Goal: Task Accomplishment & Management: Contribute content

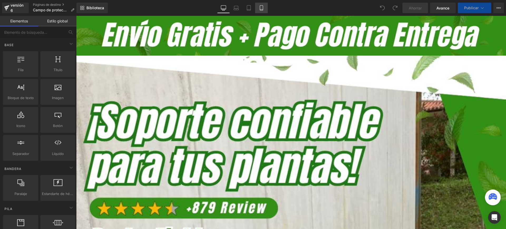
click at [261, 7] on icon at bounding box center [261, 7] width 5 height 5
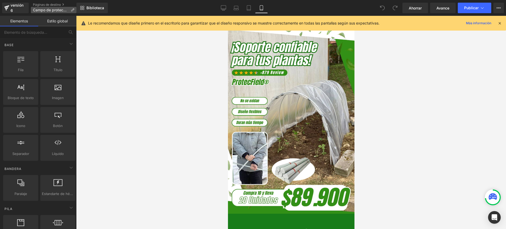
click at [71, 9] on icon at bounding box center [73, 10] width 4 height 4
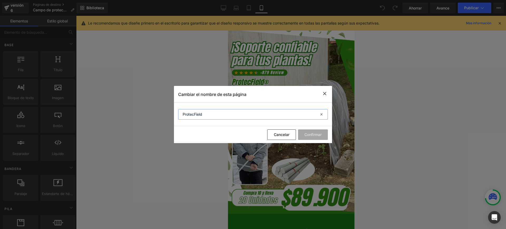
drag, startPoint x: 208, startPoint y: 117, endPoint x: 168, endPoint y: 104, distance: 41.6
click at [168, 104] on div "Cambiar el nombre de esta página ProtecField Cancelar Confirmar" at bounding box center [253, 114] width 506 height 229
paste input "AROS PROTECFIELD®"
type input "AROS PROTECFIELD®"
click at [313, 135] on font "Confirmar" at bounding box center [312, 134] width 17 height 4
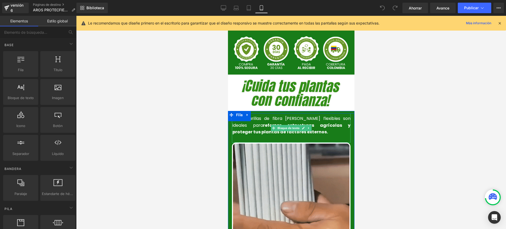
scroll to position [132, 0]
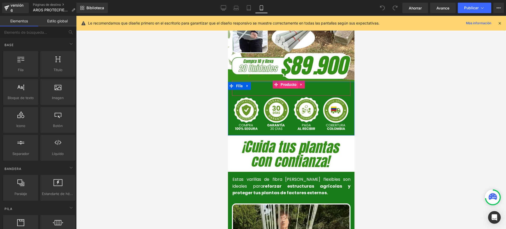
click at [286, 82] on font "Producto" at bounding box center [288, 84] width 16 height 4
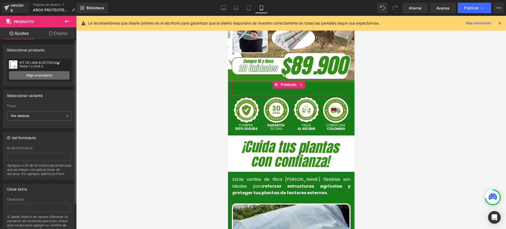
click at [56, 75] on link "Elige un producto" at bounding box center [39, 75] width 61 height 8
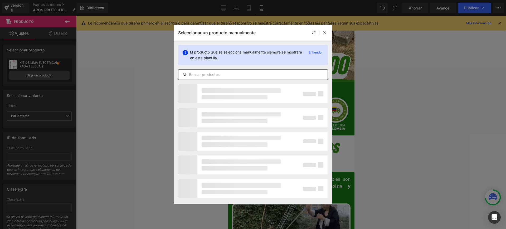
click at [231, 75] on input "text" at bounding box center [252, 74] width 149 height 6
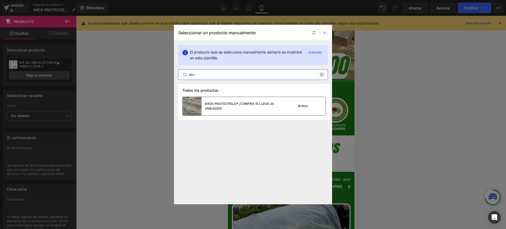
type input "aro"
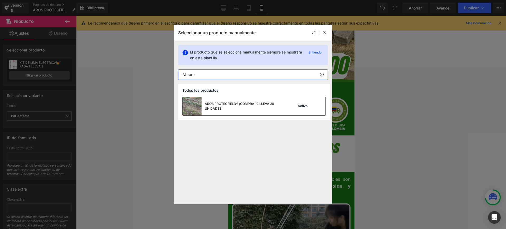
click at [221, 104] on font "AROS PROTECFIELD® ¡COMPRA 10 LLEVA 20 UNIDADES!" at bounding box center [239, 106] width 69 height 9
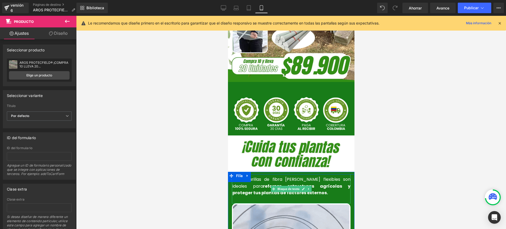
click at [276, 186] on div "Estas varillas de fibra de vidrio flexibles son ideales para reforzar estructur…" at bounding box center [290, 188] width 118 height 29
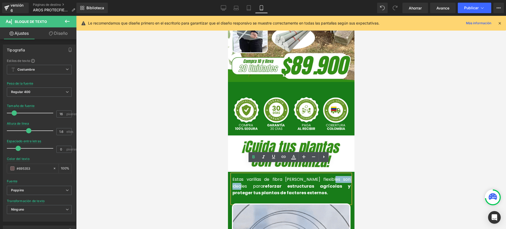
drag, startPoint x: 337, startPoint y: 169, endPoint x: 315, endPoint y: 169, distance: 21.6
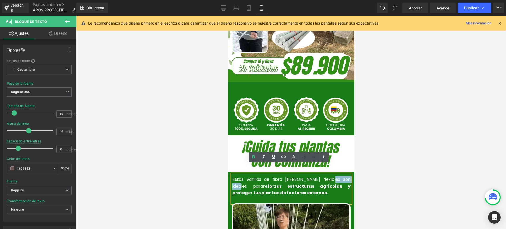
click at [315, 176] on font "Estas varillas de fibra de vidrio flexibles son ideales para" at bounding box center [291, 182] width 118 height 13
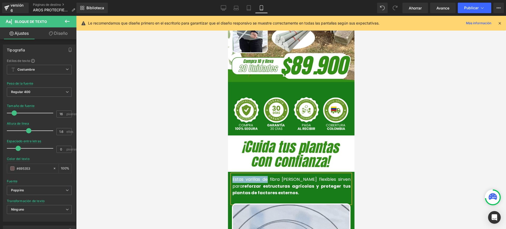
drag, startPoint x: 266, startPoint y: 170, endPoint x: 230, endPoint y: 167, distance: 36.4
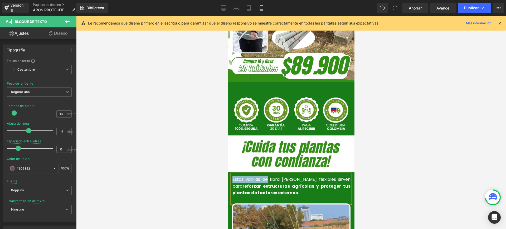
click at [232, 176] on font "Estas varillas de fibra de vidrio flexibles sirven para" at bounding box center [291, 182] width 118 height 13
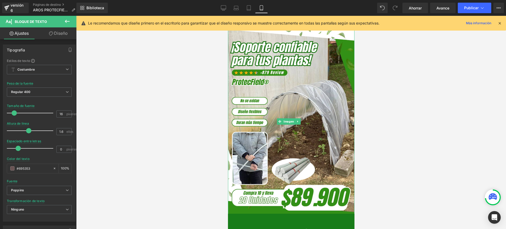
scroll to position [132, 0]
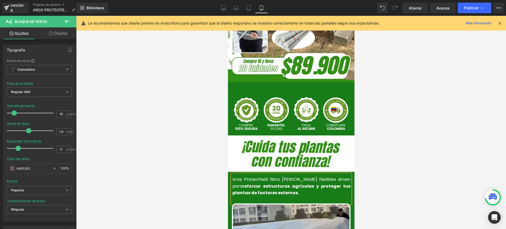
click at [204, 195] on div at bounding box center [290, 122] width 429 height 213
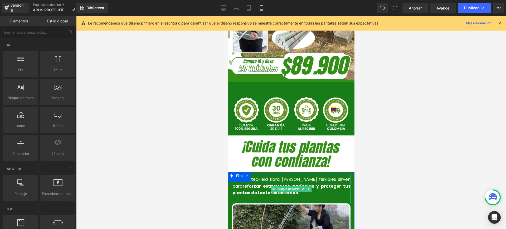
click at [263, 176] on font "Aros ProtecField fibra de vidrio flexibles sirven para" at bounding box center [291, 182] width 118 height 13
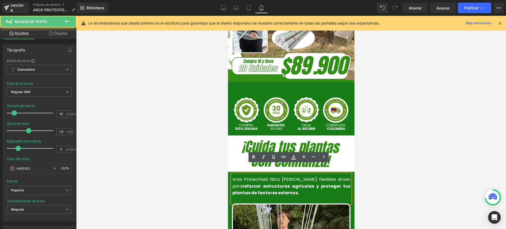
click at [265, 176] on font "Aros ProtecField fibra de vidrio flexibles sirven para" at bounding box center [291, 182] width 118 height 13
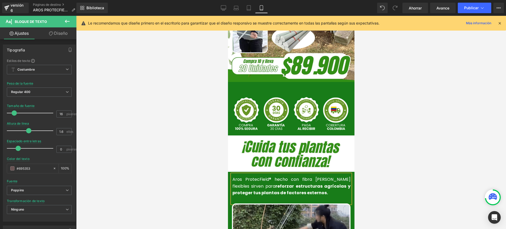
click at [348, 174] on div "Aros ProtecField® hecho con fibra de vidrio flexibles sirven para reforzar estr…" at bounding box center [290, 188] width 118 height 29
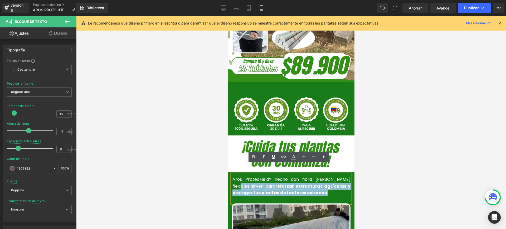
click at [348, 174] on div "Aros ProtecField® hecho con fibra de vidrio flexibles sirven para reforzar estr…" at bounding box center [290, 188] width 118 height 29
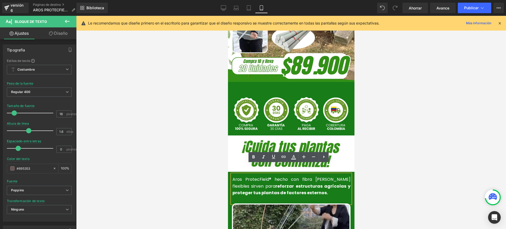
click at [347, 176] on font "Aros ProtecField® hecho con fibra de vidrio flexibles sirven para" at bounding box center [291, 182] width 118 height 13
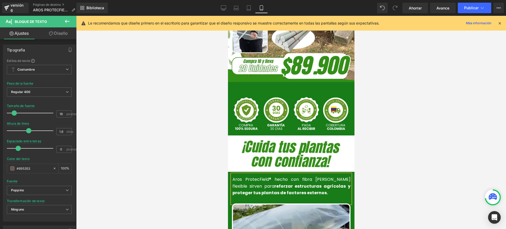
click at [304, 182] on p "Aros ProtecField® hecho con fibra de vidrio flexible sirven para reforzar estru…" at bounding box center [291, 186] width 118 height 20
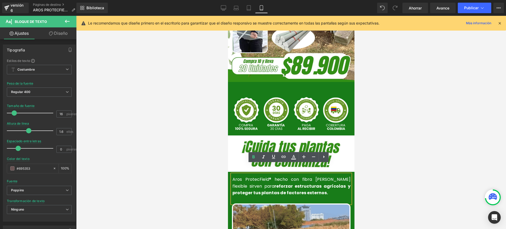
click at [283, 176] on font "Aros ProtecField® hecho con fibra de vidrio flexible sirven para" at bounding box center [291, 182] width 118 height 13
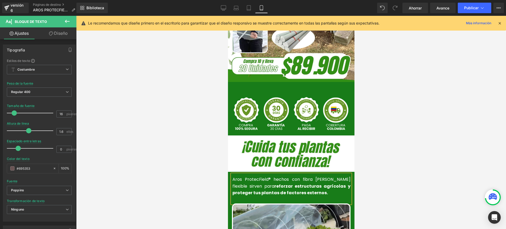
click at [397, 177] on div at bounding box center [290, 122] width 429 height 213
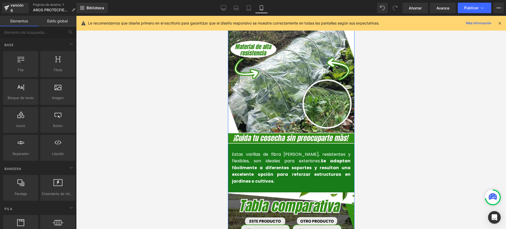
scroll to position [592, 0]
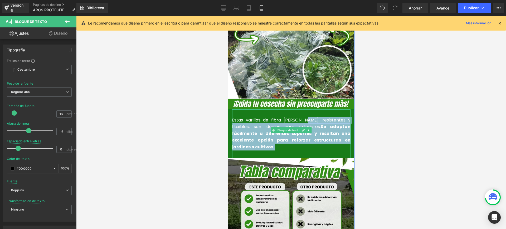
drag, startPoint x: 297, startPoint y: 110, endPoint x: 230, endPoint y: 109, distance: 67.4
click at [231, 109] on div "Estas varillas de fibra de vidrio, resistentes y flexibles, son ideales para ex…" at bounding box center [290, 133] width 118 height 49
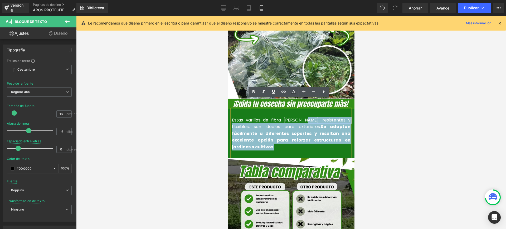
click at [295, 117] on font "Estas varillas de fibra de vidrio, resistentes y flexibles, son ideales para ex…" at bounding box center [290, 123] width 118 height 13
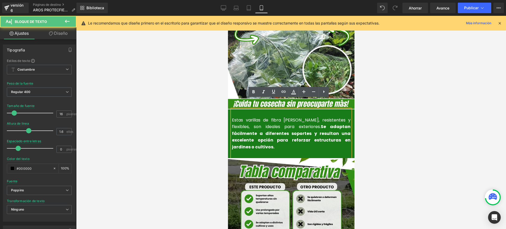
click at [297, 117] on font "Estas varillas de fibra de vidrio, resistentes y flexibles, son ideales para ex…" at bounding box center [290, 123] width 118 height 13
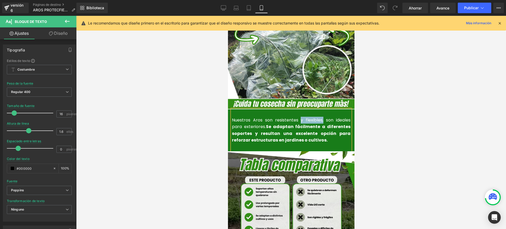
drag, startPoint x: 298, startPoint y: 108, endPoint x: 320, endPoint y: 108, distance: 22.1
click at [320, 117] on font "Nuestros Aros son resistentes y flexibles, son ideales para exteriores." at bounding box center [290, 123] width 118 height 13
click at [312, 117] on font "Nuestros Aros son resistentes, son ideales para exteriores." at bounding box center [290, 123] width 118 height 13
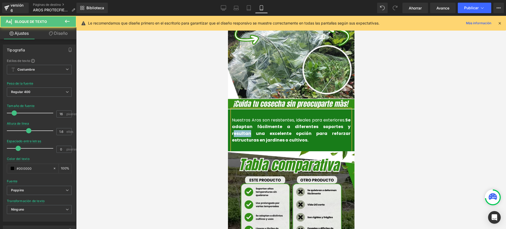
drag, startPoint x: 248, startPoint y: 123, endPoint x: 230, endPoint y: 126, distance: 18.3
click at [231, 126] on font "Se adaptan fácilmente a diferentes soportes y resultan una excelente opción par…" at bounding box center [290, 130] width 118 height 26
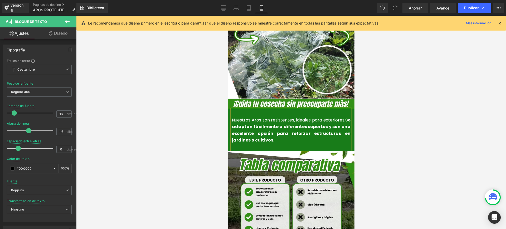
click at [267, 127] on p "Nuestros Aros son resistentes, ideales para exteriores. Se adaptan fácilmente a…" at bounding box center [290, 130] width 118 height 27
click at [268, 117] on font "Nuestros Aros son resistentes, ideales para exteriores." at bounding box center [287, 120] width 113 height 6
click at [407, 145] on div at bounding box center [290, 122] width 429 height 213
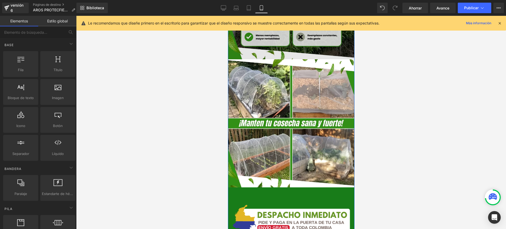
scroll to position [856, 0]
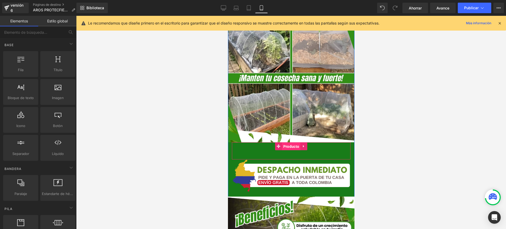
click at [288, 144] on font "Producto" at bounding box center [291, 146] width 16 height 4
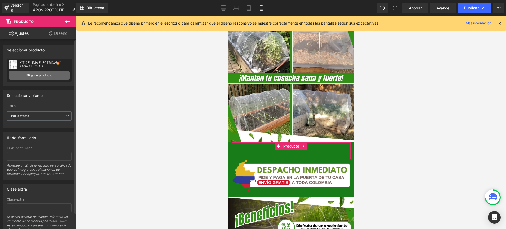
click at [47, 73] on font "Elige un producto" at bounding box center [39, 75] width 26 height 4
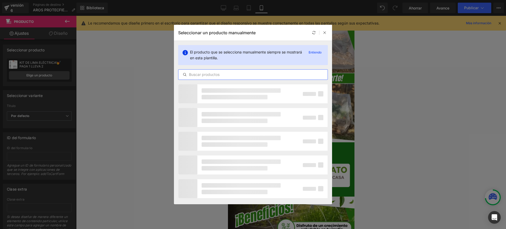
click at [214, 73] on input "text" at bounding box center [252, 74] width 149 height 6
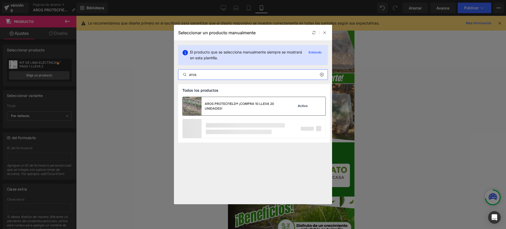
type input "aros"
click at [227, 98] on div "AROS PROTECFIELD® ¡COMPRA 10 LLEVA 20 UNIDADES!" at bounding box center [232, 106] width 101 height 18
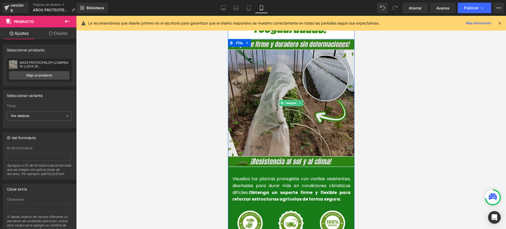
scroll to position [1185, 0]
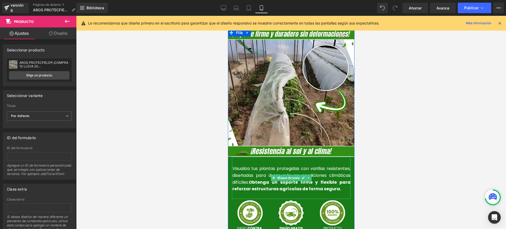
click at [333, 176] on p "Visualiza tus plantas protegidas con varillas resistentes, diseñadas para durar…" at bounding box center [291, 178] width 118 height 27
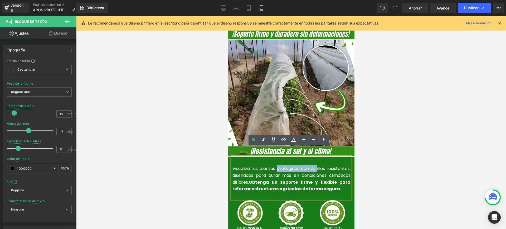
drag, startPoint x: 275, startPoint y: 157, endPoint x: 314, endPoint y: 161, distance: 38.5
click at [314, 165] on p "Visualiza tus plantas protegidas con varillas resistentes, diseñadas para durar…" at bounding box center [291, 178] width 118 height 27
click at [275, 165] on font "Visualiza tus plantas protegidas con varillas resistentes, diseñadas para durar…" at bounding box center [291, 174] width 118 height 19
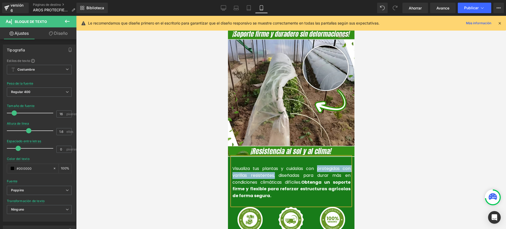
drag, startPoint x: 315, startPoint y: 157, endPoint x: 271, endPoint y: 166, distance: 44.6
click at [271, 166] on font "Visualiza tus plantas y cuidalas con protegidas con varillas resistentes, diseñ…" at bounding box center [291, 174] width 118 height 19
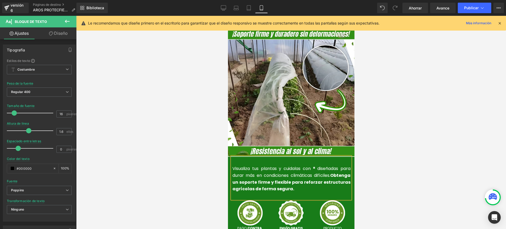
click at [310, 165] on font "Visualiza tus plantas y cuidalas con ® diseñadas para durar más en condiciones …" at bounding box center [291, 171] width 118 height 13
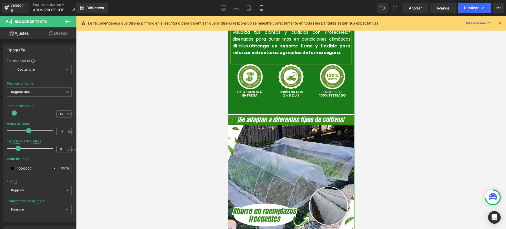
scroll to position [1218, 0]
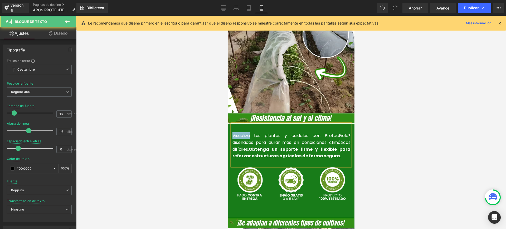
drag, startPoint x: 249, startPoint y: 126, endPoint x: 230, endPoint y: 127, distance: 19.8
click at [232, 132] on font "Visualiza tus plantas y cuidalas con ProtecField® diseñadas para durar más en c…" at bounding box center [291, 141] width 118 height 19
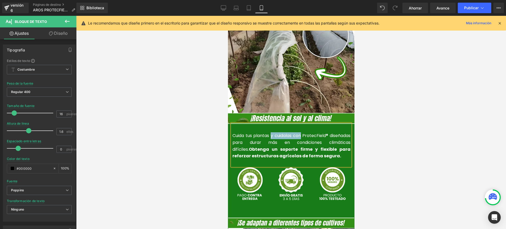
drag, startPoint x: 313, startPoint y: 125, endPoint x: 277, endPoint y: 126, distance: 35.8
click at [277, 132] on font "Cuida tus plantas y cuidalas con ProtecField® diseñadas para durar más en condi…" at bounding box center [291, 141] width 118 height 19
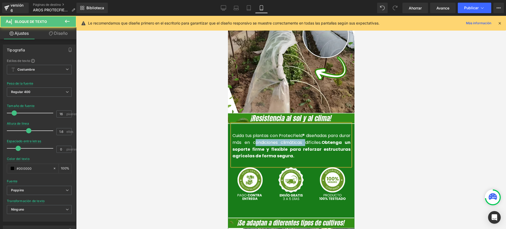
drag, startPoint x: 310, startPoint y: 132, endPoint x: 263, endPoint y: 135, distance: 46.7
click at [263, 135] on font "Cuida tus plantas con ProtecField® diseñadas para durar más en condiciones clim…" at bounding box center [291, 138] width 118 height 13
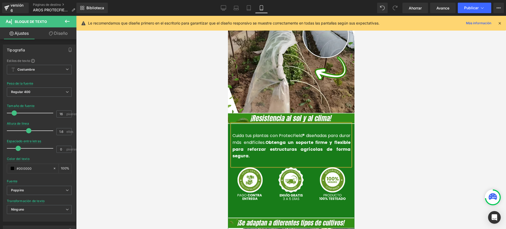
click at [278, 133] on font "Cuida tus plantas con ProtecField® diseñadas para durar más endifíciles." at bounding box center [291, 138] width 118 height 13
click at [300, 139] on font "Obtenga un soporte firme y flexible para reforzar estructuras agrícolas de form…" at bounding box center [291, 148] width 118 height 19
click at [291, 205] on font "Producto" at bounding box center [291, 207] width 16 height 4
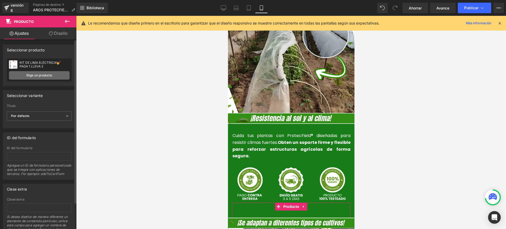
click at [49, 75] on font "Elige un producto" at bounding box center [39, 75] width 26 height 4
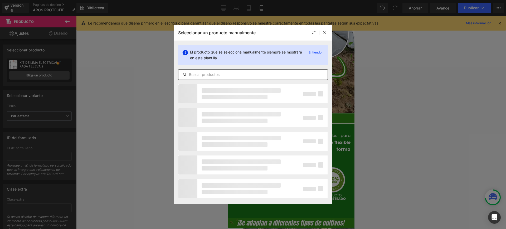
click at [213, 72] on input "text" at bounding box center [252, 74] width 149 height 6
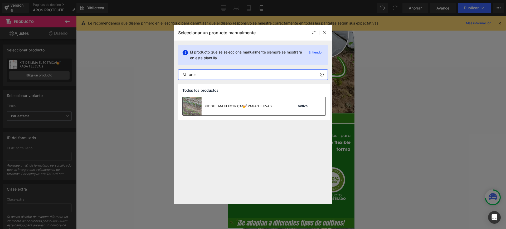
type input "aros"
click at [249, 107] on font "KIT DE LIMA ELÉCTRICA!💅 PAGA 1 LLEVA 2" at bounding box center [238, 106] width 67 height 4
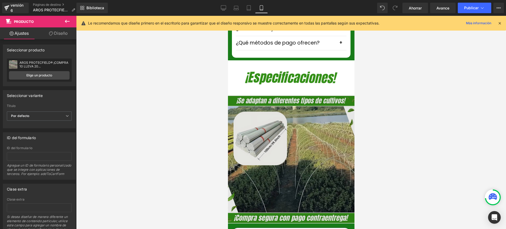
scroll to position [1678, 0]
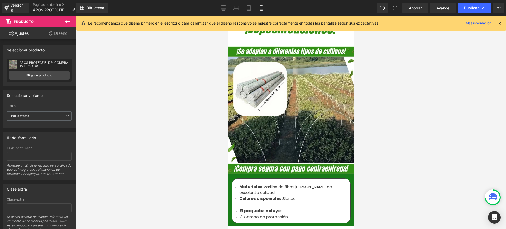
click at [249, 214] on font "x1 Campo de protección." at bounding box center [263, 217] width 49 height 6
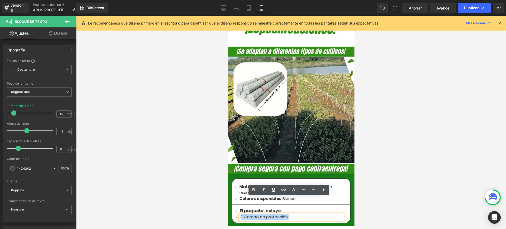
drag, startPoint x: 287, startPoint y: 201, endPoint x: 239, endPoint y: 201, distance: 48.2
click at [239, 214] on li "x1 Campo de protección." at bounding box center [290, 217] width 103 height 6
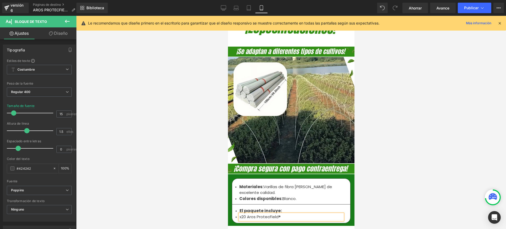
click at [407, 190] on div at bounding box center [290, 122] width 429 height 213
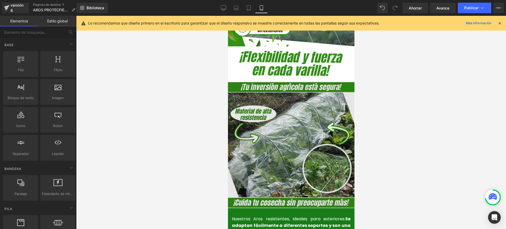
scroll to position [527, 0]
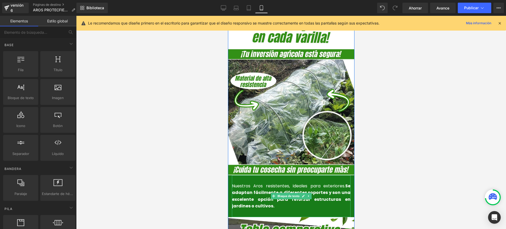
click at [259, 183] on font "Se adaptan fácilmente a diferentes soportes y son una excelente opción para ref…" at bounding box center [290, 196] width 118 height 26
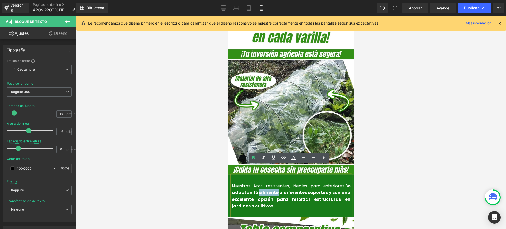
drag, startPoint x: 273, startPoint y: 182, endPoint x: 254, endPoint y: 182, distance: 19.2
click at [254, 183] on font "Se adaptan fácilmente a diferentes soportes y son una excelente opción para ref…" at bounding box center [290, 196] width 118 height 26
drag, startPoint x: 279, startPoint y: 184, endPoint x: 249, endPoint y: 182, distance: 30.3
click at [249, 183] on font "Se adaptan fácilmente a diferentes soportes y son una excelente opción para ref…" at bounding box center [290, 196] width 118 height 26
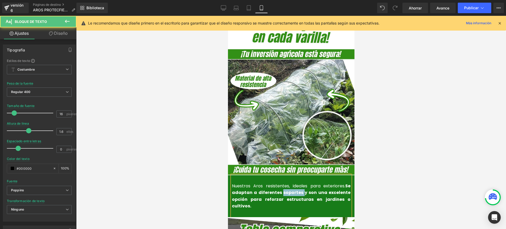
drag, startPoint x: 299, startPoint y: 182, endPoint x: 279, endPoint y: 185, distance: 20.4
click at [279, 185] on font "Se adaptan a diferentes soportes y son una excelente opción para reforzar estru…" at bounding box center [290, 196] width 118 height 26
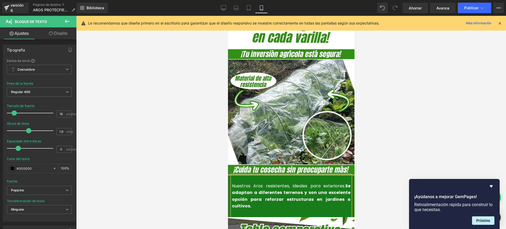
click at [324, 183] on font "Se adaptan a diferentes terrenos y son una excelente opción para reforzar estru…" at bounding box center [290, 196] width 118 height 26
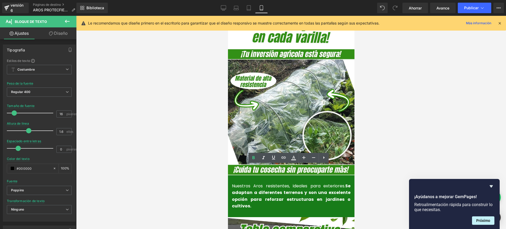
click at [368, 169] on div at bounding box center [290, 122] width 429 height 213
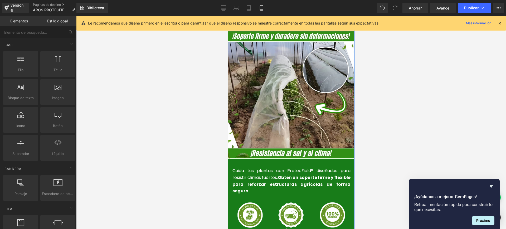
scroll to position [1185, 0]
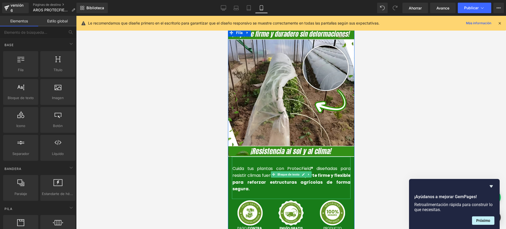
click at [323, 172] on font "Obten un soporte firme y flexible para reforzar estructuras agrícolas de forma …" at bounding box center [291, 181] width 118 height 19
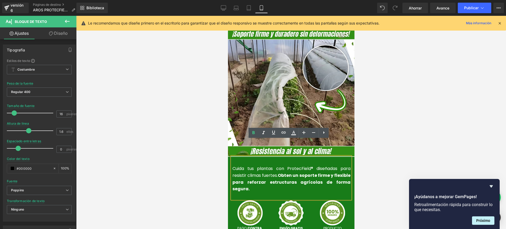
drag, startPoint x: 286, startPoint y: 158, endPoint x: 289, endPoint y: 169, distance: 11.5
click at [286, 172] on font "Obten un soporte firme y flexible para reforzar estructuras agrícolas de forma …" at bounding box center [291, 181] width 118 height 19
click at [346, 165] on p "Cuida tus plantas con ProtecField® diseñadas para resistir climas fuertes. Obté…" at bounding box center [291, 178] width 118 height 27
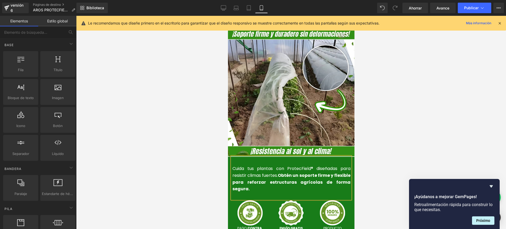
click at [395, 143] on div at bounding box center [290, 122] width 429 height 213
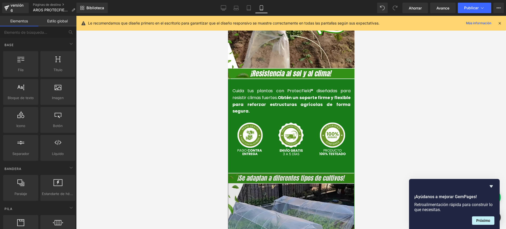
scroll to position [1349, 0]
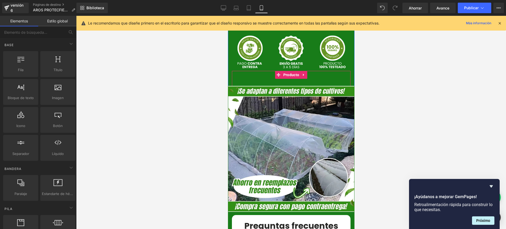
click at [312, 71] on div "Añadir a la cesta (P) Botón del carrito" at bounding box center [290, 77] width 118 height 13
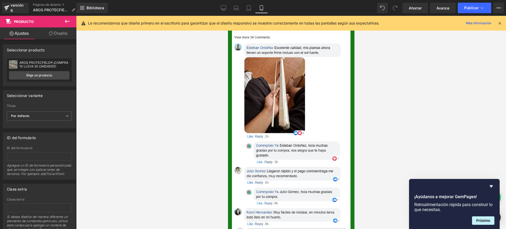
scroll to position [1975, 0]
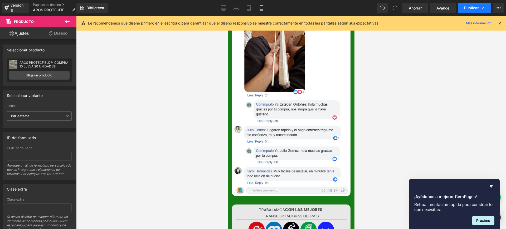
click at [473, 9] on font "Publicar" at bounding box center [471, 8] width 14 height 4
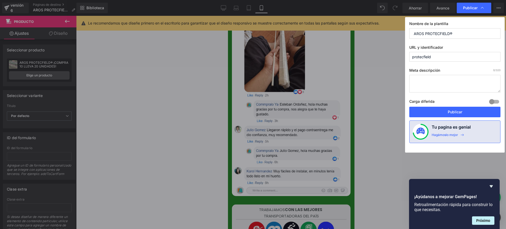
click at [450, 110] on font "Publicar" at bounding box center [454, 112] width 14 height 4
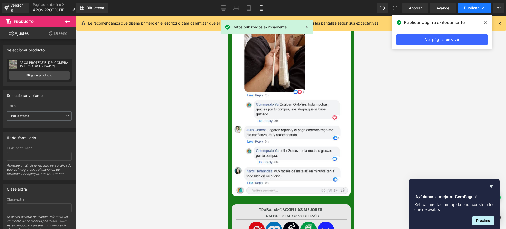
click at [475, 8] on font "Publicar" at bounding box center [471, 8] width 14 height 4
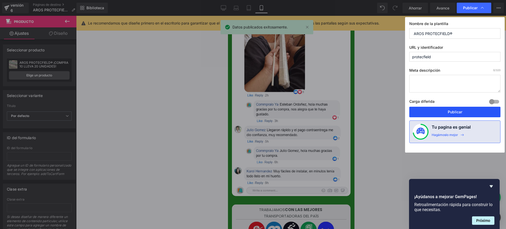
click at [450, 112] on font "Publicar" at bounding box center [454, 112] width 14 height 4
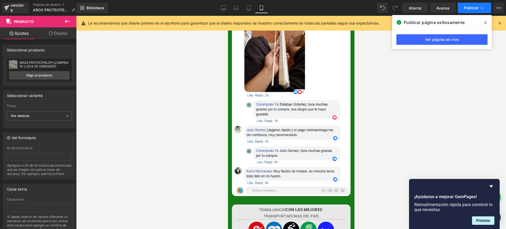
click at [473, 4] on button "Publicar" at bounding box center [473, 8] width 33 height 11
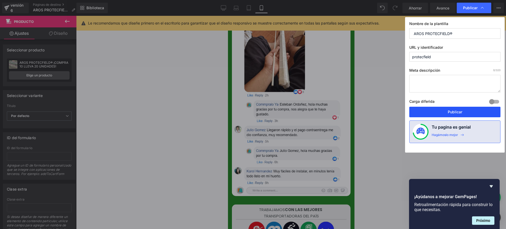
click at [435, 110] on button "Publicar" at bounding box center [454, 112] width 91 height 11
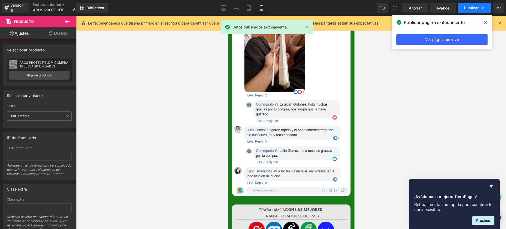
click at [483, 6] on icon at bounding box center [481, 7] width 5 height 5
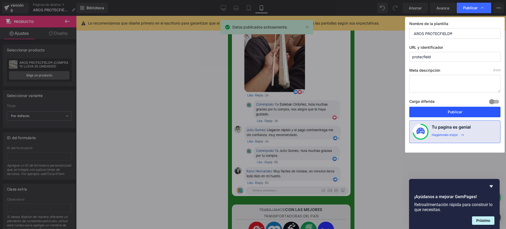
click at [465, 112] on button "Publicar" at bounding box center [454, 112] width 91 height 11
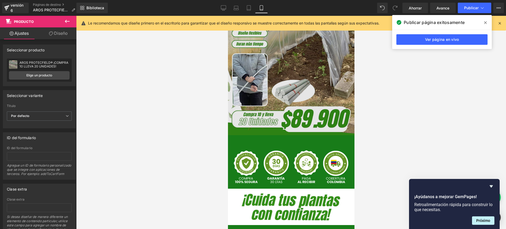
scroll to position [197, 0]
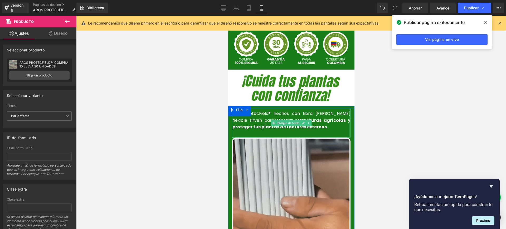
drag, startPoint x: 347, startPoint y: 105, endPoint x: 350, endPoint y: 107, distance: 3.9
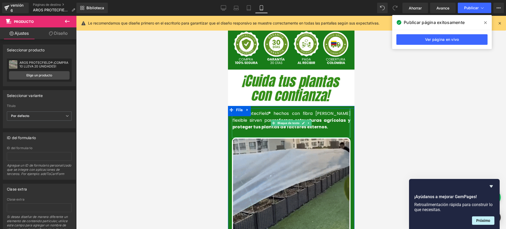
click at [349, 108] on div at bounding box center [349, 122] width 1 height 29
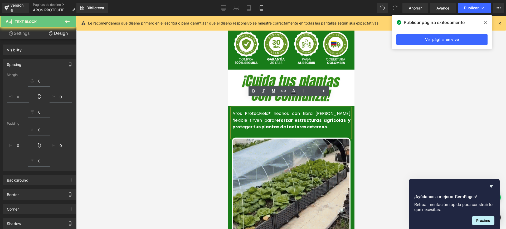
click at [346, 110] on font "Aros ProtecField® hechos con fibra de vidrio flexible sirven para" at bounding box center [291, 116] width 118 height 13
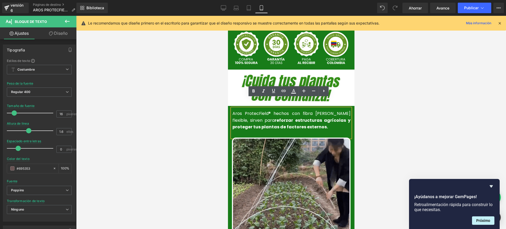
click at [372, 117] on div at bounding box center [290, 122] width 429 height 213
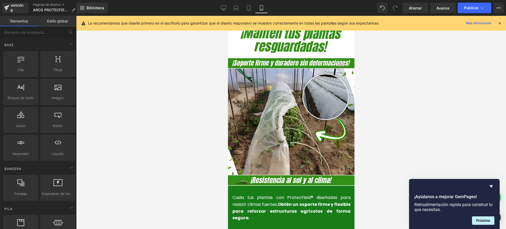
scroll to position [1218, 0]
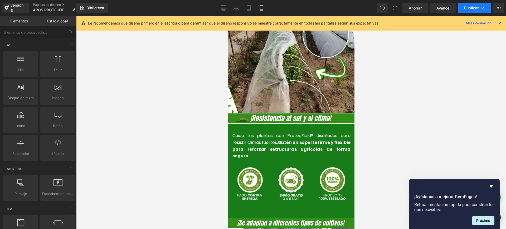
click at [473, 7] on font "Publicar" at bounding box center [471, 8] width 14 height 4
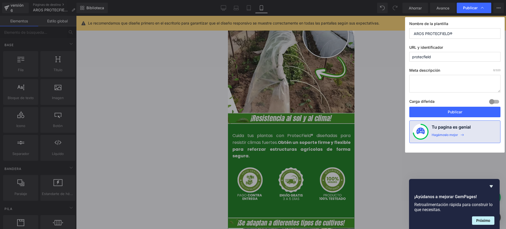
click at [449, 109] on button "Publicar" at bounding box center [454, 112] width 91 height 11
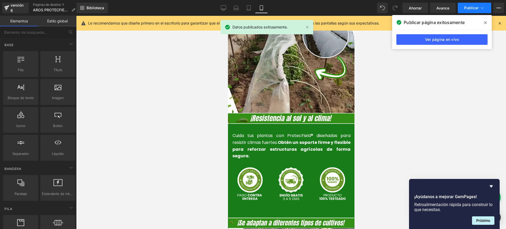
click at [476, 6] on font "Publicar" at bounding box center [471, 8] width 14 height 4
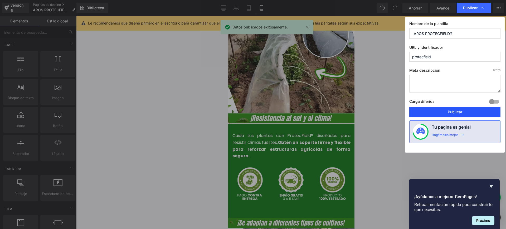
click at [452, 111] on font "Publicar" at bounding box center [454, 112] width 14 height 4
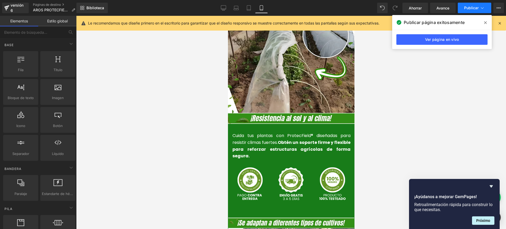
click at [484, 10] on icon at bounding box center [481, 7] width 5 height 5
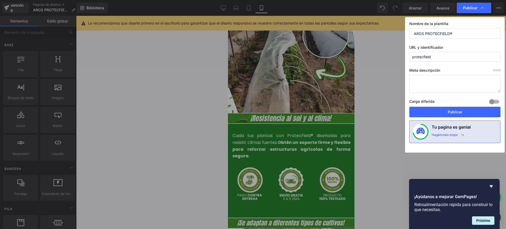
click at [444, 114] on button "Publicar" at bounding box center [454, 112] width 91 height 11
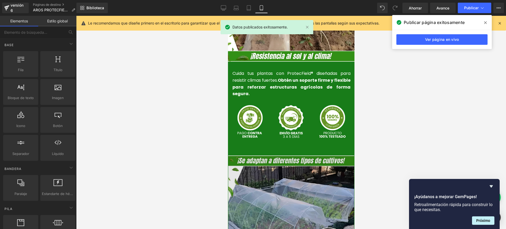
scroll to position [1316, 0]
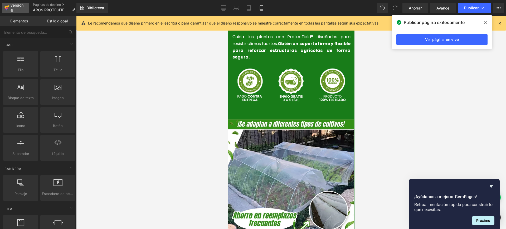
click at [12, 4] on font "versión 6" at bounding box center [17, 8] width 13 height 10
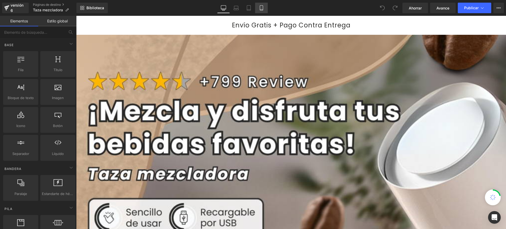
click at [257, 8] on link "Móvil" at bounding box center [261, 8] width 13 height 11
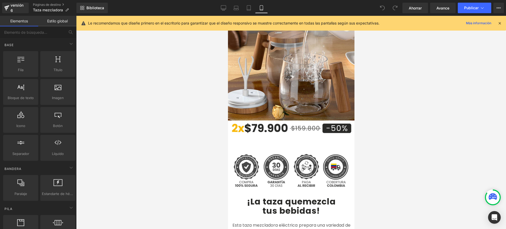
scroll to position [105, 0]
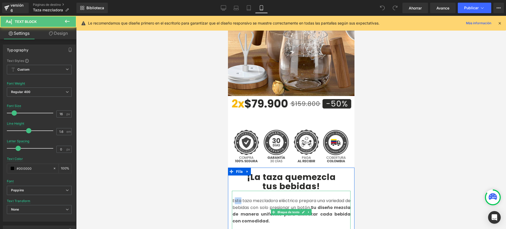
drag, startPoint x: 238, startPoint y: 191, endPoint x: 231, endPoint y: 191, distance: 7.1
click at [232, 197] on font "Esta taza mezcladora eléctrica prepara una variedad de bebidas con solo presion…" at bounding box center [291, 203] width 118 height 13
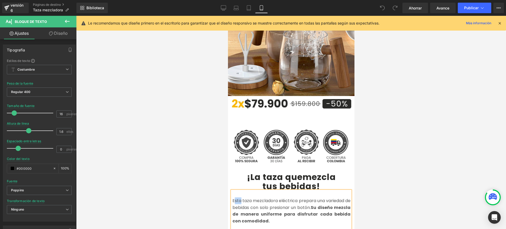
click at [239, 197] on font "Esta taza mezcladora eléctrica prepara una variedad de bebidas con solo presion…" at bounding box center [291, 203] width 118 height 13
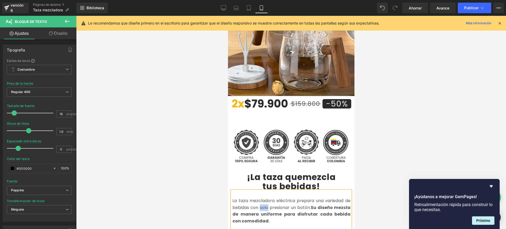
drag, startPoint x: 266, startPoint y: 199, endPoint x: 257, endPoint y: 198, distance: 8.4
click at [257, 198] on font "La taza mezcladora eléctrica prepara una variedad de bebidas con solo presionar…" at bounding box center [291, 203] width 118 height 13
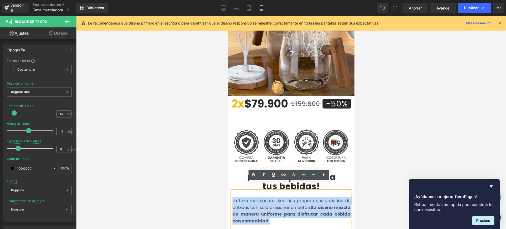
drag, startPoint x: 259, startPoint y: 212, endPoint x: 230, endPoint y: 192, distance: 34.6
click at [232, 197] on p "La taza mezcladora eléctrica prepara una variedad de bebidas con solo presionar…" at bounding box center [291, 210] width 118 height 27
copy font "La taza mezcladora eléctrica prepara una variedad de bebidas con solo presionar…"
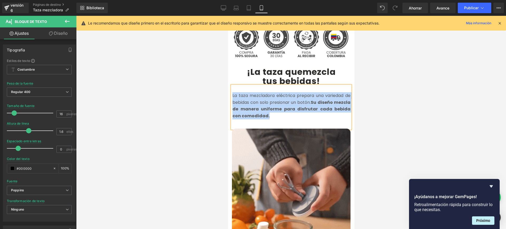
scroll to position [207, 0]
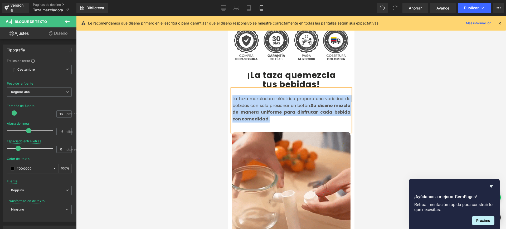
click at [295, 102] on font "Su diseño mezcla de manera uniforme para disfrutar cada bebida con comodidad." at bounding box center [291, 111] width 118 height 19
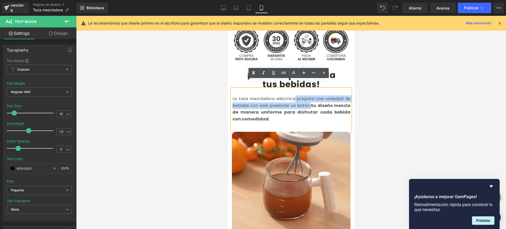
drag, startPoint x: 308, startPoint y: 96, endPoint x: 292, endPoint y: 90, distance: 17.2
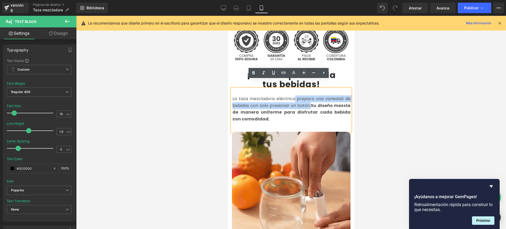
click at [292, 96] on font "La taza mezcladora eléctrica prepara una variedad de bebidas con solo presionar…" at bounding box center [291, 102] width 118 height 13
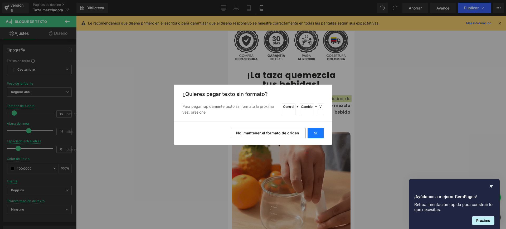
click at [311, 133] on button "Sí" at bounding box center [315, 133] width 16 height 11
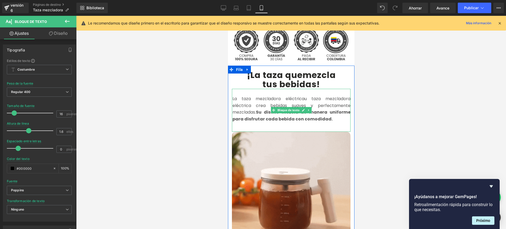
click at [303, 96] on font "La taza mezcladora eléctricau taza mezcladora eléctrica crea bebidas suaves y p…" at bounding box center [291, 105] width 118 height 19
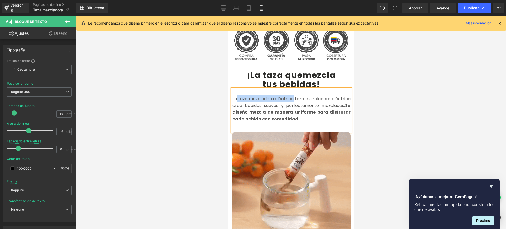
drag, startPoint x: 283, startPoint y: 89, endPoint x: 235, endPoint y: 90, distance: 47.7
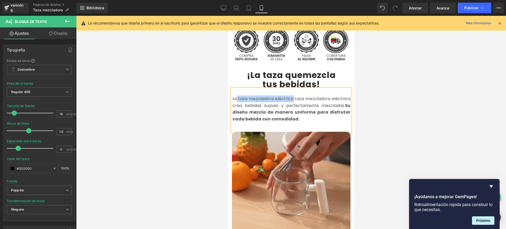
click at [235, 96] on font "La taza mezcladora eléctrica taza mezcladora eléctrica crea bebidas suaves y pe…" at bounding box center [291, 102] width 118 height 13
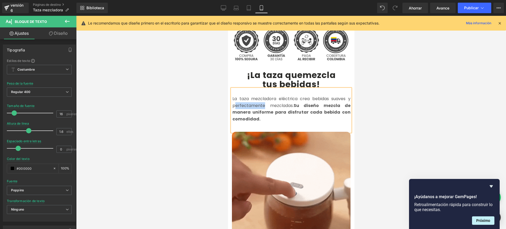
drag, startPoint x: 262, startPoint y: 96, endPoint x: 305, endPoint y: 106, distance: 44.3
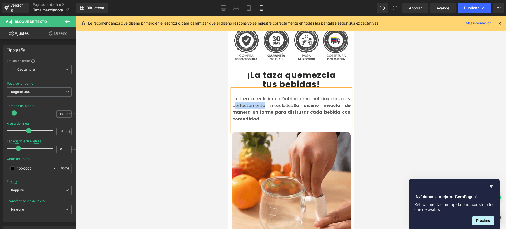
click at [234, 96] on font "La taza mezcladora eléctrica crea bebidas suaves y perfectamente mezcladas." at bounding box center [291, 102] width 118 height 13
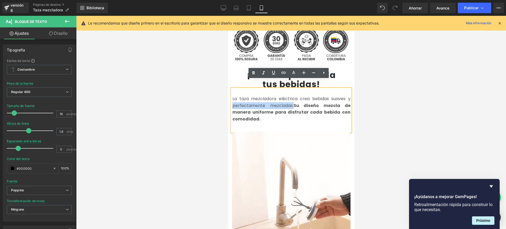
drag, startPoint x: 289, startPoint y: 97, endPoint x: 229, endPoint y: 95, distance: 60.1
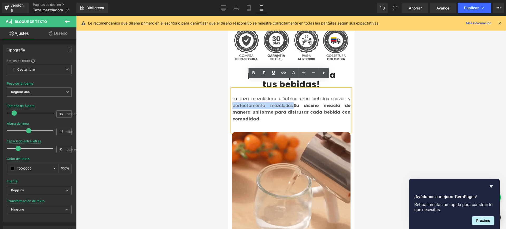
click at [231, 95] on div "La taza mezcladora eléctrica crea bebidas suaves y perfectamente mezcladas. Su …" at bounding box center [290, 110] width 118 height 43
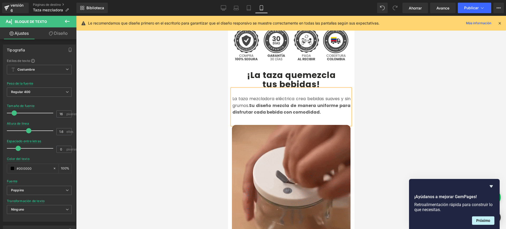
click at [316, 104] on p "La taza mezcladora eléctrica crea bebidas suaves y sin grumos. Su diseño mezcla…" at bounding box center [291, 105] width 118 height 20
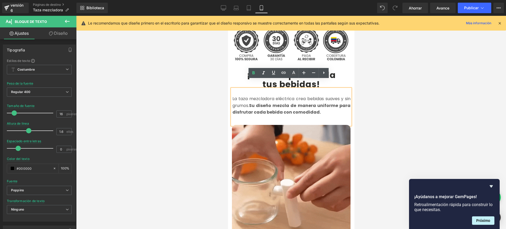
click at [287, 102] on font "Su diseño mezcla de manera uniforme para disfrutar cada bebida con comodidad." at bounding box center [291, 108] width 118 height 13
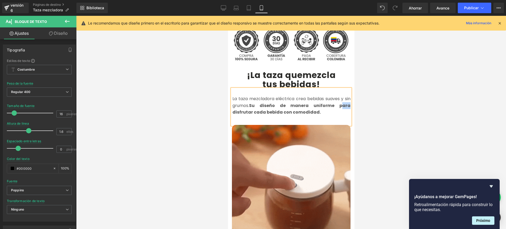
drag, startPoint x: 327, startPoint y: 98, endPoint x: 320, endPoint y: 100, distance: 7.1
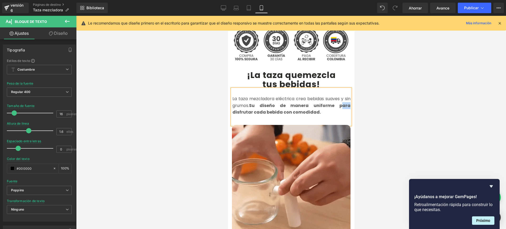
click at [320, 100] on p "La taza mezcladora eléctrica crea bebidas suaves y sin grumos. Su diseño de man…" at bounding box center [291, 105] width 118 height 20
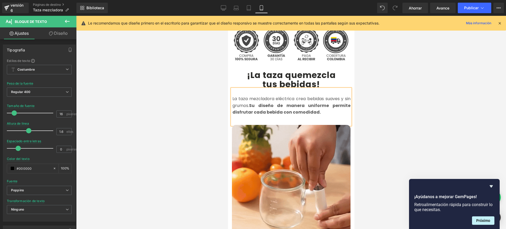
click at [326, 104] on p "La taza mezcladora eléctrica crea bebidas suaves y sin grumos. Su diseño de man…" at bounding box center [291, 105] width 118 height 20
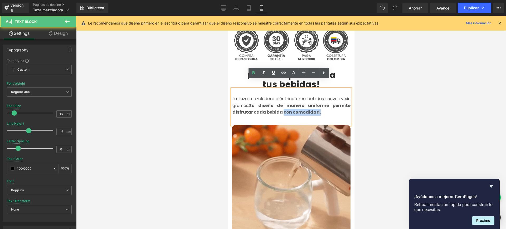
drag, startPoint x: 278, startPoint y: 104, endPoint x: 321, endPoint y: 109, distance: 44.0
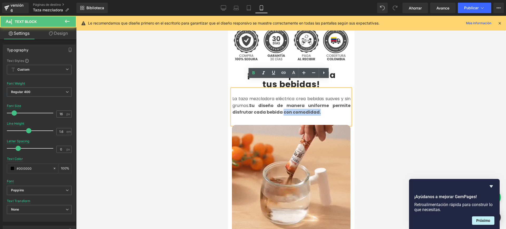
click at [321, 109] on div "La taza mezcladora eléctrica crea bebidas suaves y sin grumos. Su diseño de man…" at bounding box center [290, 107] width 118 height 36
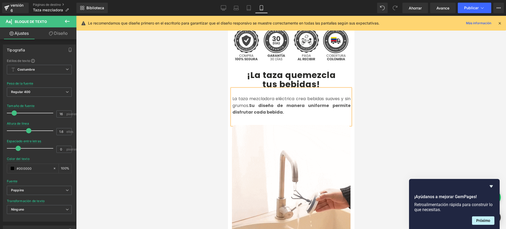
click at [442, 122] on div at bounding box center [290, 122] width 429 height 213
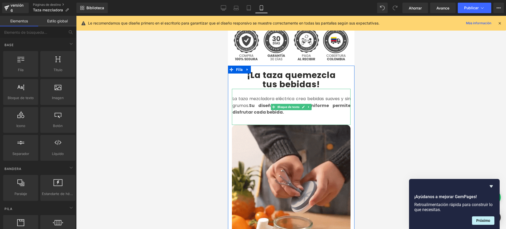
click at [277, 103] on font "Su diseño de manera uniforme permite disfrutar cada bebida." at bounding box center [291, 108] width 118 height 13
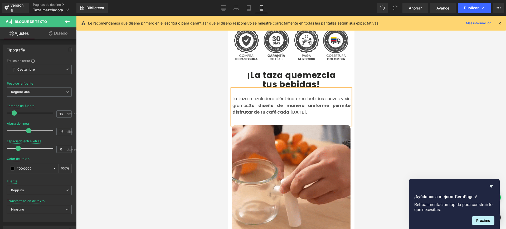
click at [401, 119] on div at bounding box center [290, 122] width 429 height 213
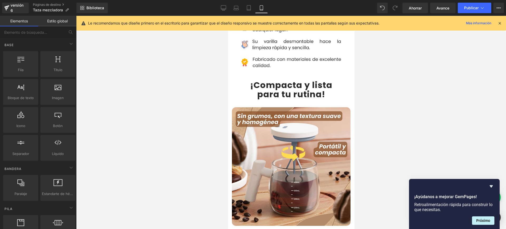
scroll to position [437, 0]
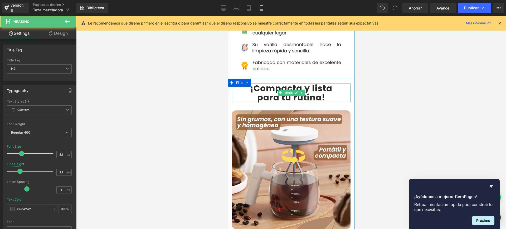
drag, startPoint x: 324, startPoint y: 90, endPoint x: 275, endPoint y: 90, distance: 49.8
click at [275, 93] on h2 "para tu rutina !" at bounding box center [290, 97] width 118 height 9
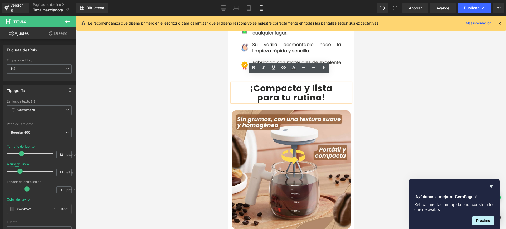
drag, startPoint x: 277, startPoint y: 83, endPoint x: 324, endPoint y: 87, distance: 47.3
click at [324, 87] on div "¡Compacta y lista para tu rutina !" at bounding box center [290, 92] width 118 height 18
copy div "¡Compacta y lista para tu rutina !"
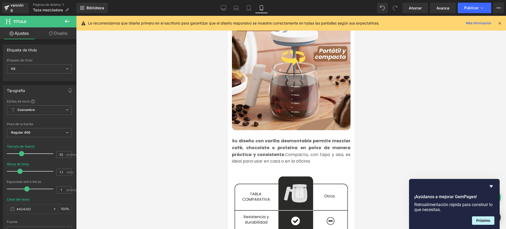
scroll to position [523, 0]
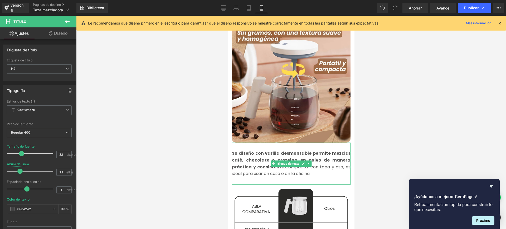
click at [237, 150] on font "Su diseño con varilla desmontable permite mezclar café, chocolate o proteína en…" at bounding box center [290, 159] width 118 height 19
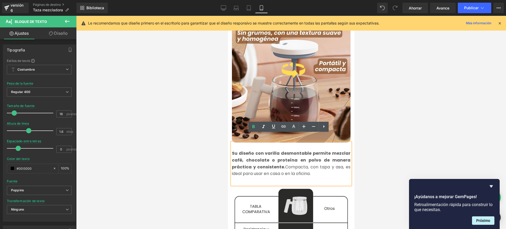
click at [308, 164] on font "Compacta, con tapa y asa, es ideal para usar en casa o en la oficina." at bounding box center [290, 170] width 118 height 13
click at [298, 166] on p "Su diseño con varilla desmontable permite mezclar café, chocolate o proteína en…" at bounding box center [290, 163] width 118 height 27
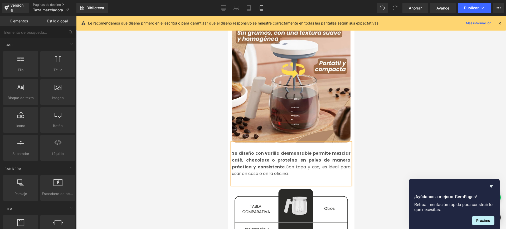
click at [390, 141] on div at bounding box center [290, 122] width 429 height 213
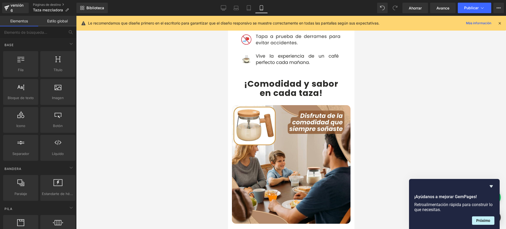
scroll to position [1062, 0]
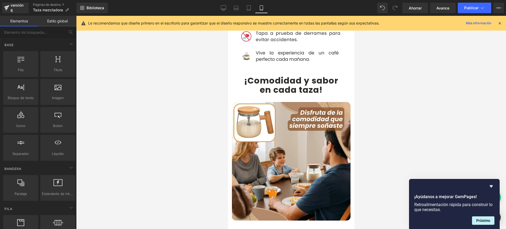
drag, startPoint x: 350, startPoint y: 74, endPoint x: 583, endPoint y: 136, distance: 241.0
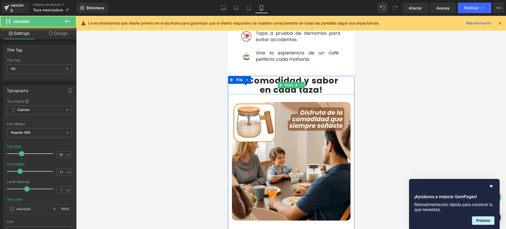
drag, startPoint x: 321, startPoint y: 71, endPoint x: 255, endPoint y: 70, distance: 66.1
click at [255, 85] on h2 "en cada taza !" at bounding box center [290, 89] width 126 height 9
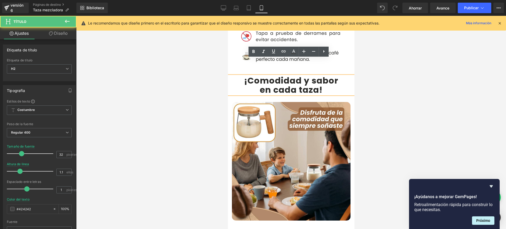
drag, startPoint x: 302, startPoint y: 70, endPoint x: 322, endPoint y: 72, distance: 19.8
click at [322, 76] on div "¡Comodidad y sabor en cada taza !" at bounding box center [290, 85] width 126 height 18
copy div "¡Comodidad y sabor en cada taza !"
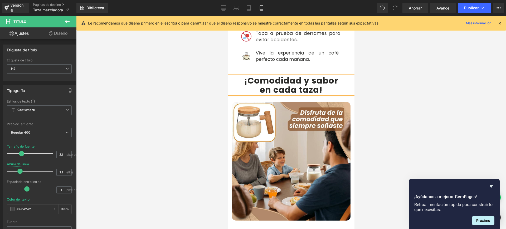
click at [288, 75] on font "¡Comodidad y sabor" at bounding box center [291, 81] width 94 height 12
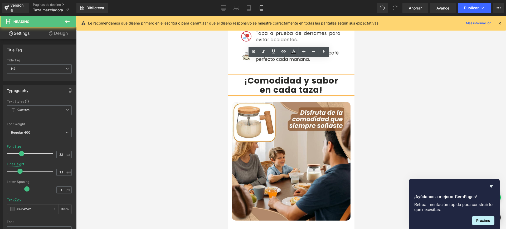
click at [299, 75] on font "¡Comodidad y sabor" at bounding box center [291, 81] width 94 height 12
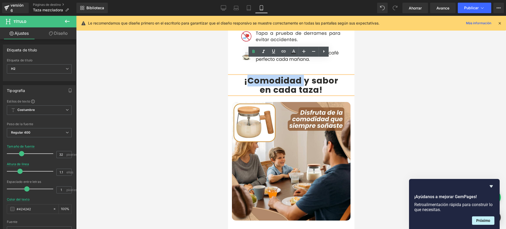
drag, startPoint x: 299, startPoint y: 63, endPoint x: 245, endPoint y: 66, distance: 53.8
click at [245, 75] on font "¡Comodidad y sabor" at bounding box center [291, 81] width 94 height 12
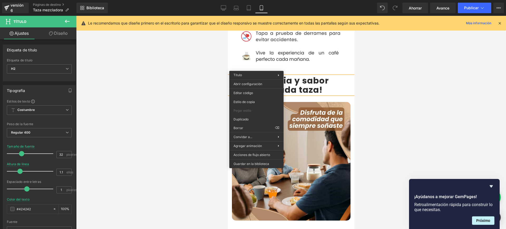
click at [281, 75] on font "¡Energia y sabor" at bounding box center [290, 81] width 75 height 12
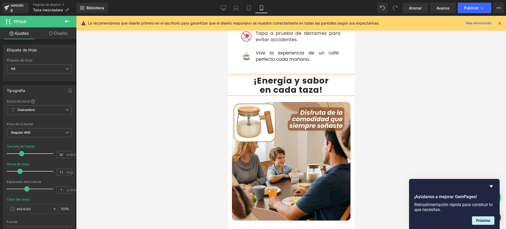
click at [441, 94] on div at bounding box center [290, 122] width 429 height 213
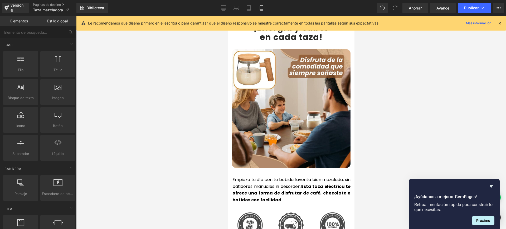
scroll to position [1155, 0]
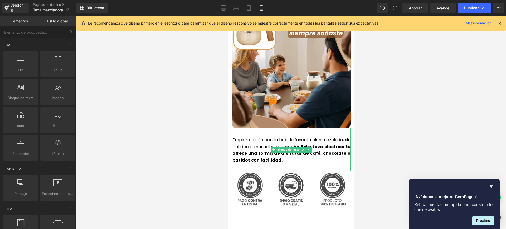
click at [292, 145] on p "Empieza tu día con tu bebida favorita bien mezclada, sin batidores manuales ni …" at bounding box center [291, 149] width 118 height 27
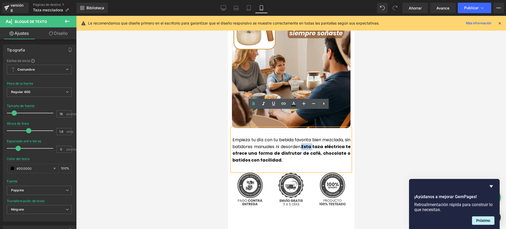
drag, startPoint x: 307, startPoint y: 130, endPoint x: 317, endPoint y: 130, distance: 10.3
click at [317, 136] on p "Empieza tu día con tu bebida favorita bien mezclada, sin batidores manuales ni …" at bounding box center [291, 149] width 118 height 27
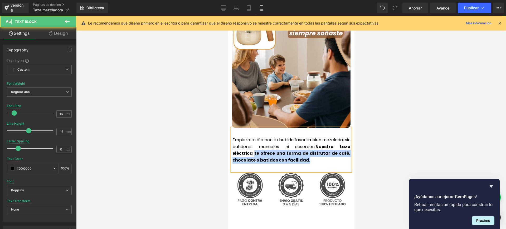
drag, startPoint x: 250, startPoint y: 135, endPoint x: 229, endPoint y: 137, distance: 21.2
click at [231, 137] on div "Empieza tu día con tu bebida favorita bien mezclada, sin batidores manuales ni …" at bounding box center [290, 149] width 118 height 43
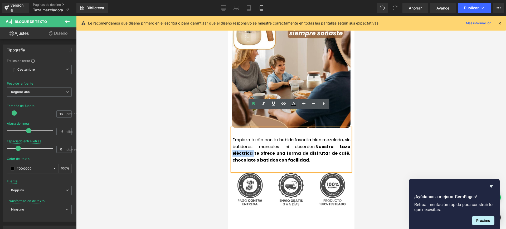
click at [295, 139] on p "Empieza tu día con tu bebida favorita bien mezclada, sin batidores manuales ni …" at bounding box center [291, 149] width 118 height 27
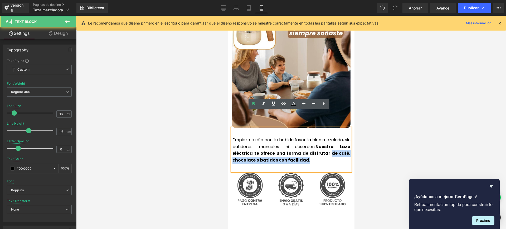
drag, startPoint x: 328, startPoint y: 136, endPoint x: 338, endPoint y: 142, distance: 11.3
click at [338, 142] on p "Empieza tu día con tu bebida favorita bien mezclada, sin batidores manuales ni …" at bounding box center [291, 149] width 118 height 27
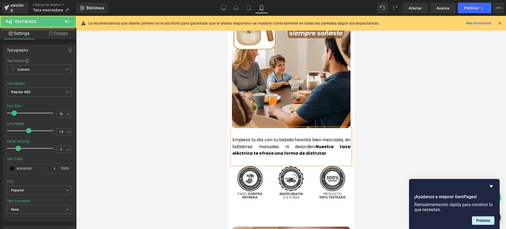
drag, startPoint x: 316, startPoint y: 130, endPoint x: 327, endPoint y: 135, distance: 11.9
click at [327, 136] on p "Empieza tu día con tu bebida favorita bien mezclada, sin batidores manuales ni …" at bounding box center [291, 146] width 118 height 20
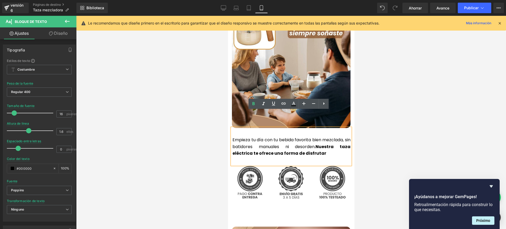
copy font "Nuestra taza eléctrica te ofrece una forma de disfrutar"
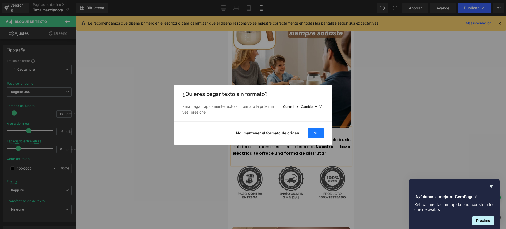
click at [319, 133] on button "Sí" at bounding box center [315, 133] width 16 height 11
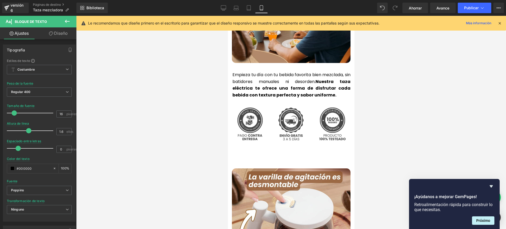
scroll to position [1217, 0]
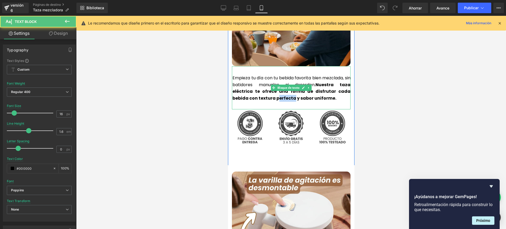
drag, startPoint x: 274, startPoint y: 80, endPoint x: 258, endPoint y: 81, distance: 15.5
click at [258, 82] on b "Nuestra taza eléctrica te ofrece una forma de disfrutar cada bebida con textura…" at bounding box center [291, 91] width 118 height 19
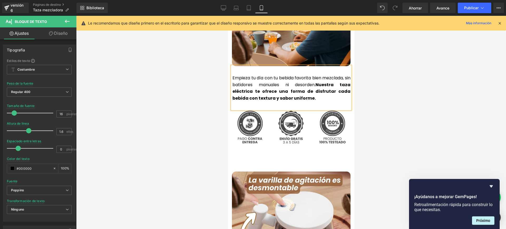
click at [237, 82] on b "Nuestra taza eléctrica te ofrece una forma de disfrutar cada bebida con textura…" at bounding box center [291, 91] width 118 height 19
click at [316, 81] on p "Empieza tu día con tu bebida favorita bien mezclada, sin batidores manuales ni …" at bounding box center [291, 88] width 118 height 27
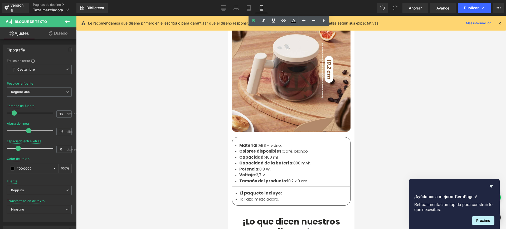
scroll to position [1639, 0]
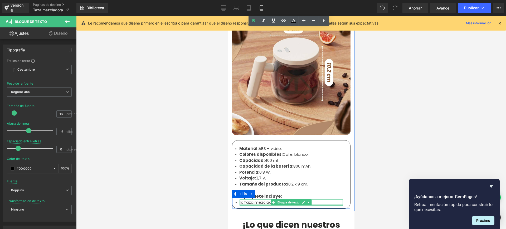
click at [239, 204] on div at bounding box center [290, 204] width 103 height 1
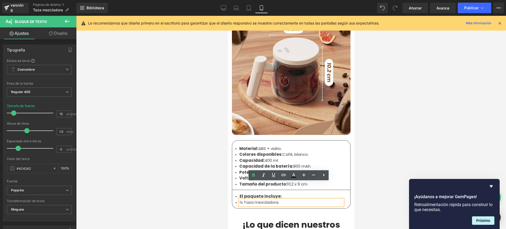
click at [239, 199] on font "1x Taza mezcladora." at bounding box center [258, 202] width 39 height 6
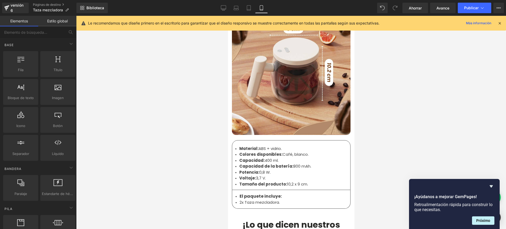
click at [402, 129] on div at bounding box center [290, 122] width 429 height 213
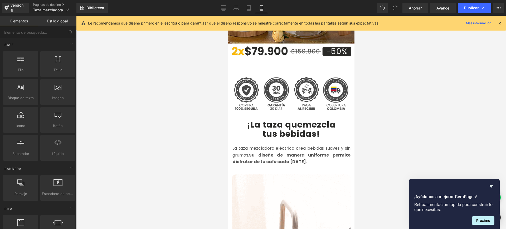
scroll to position [209, 0]
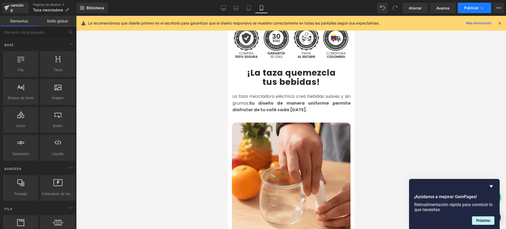
click at [477, 6] on font "Publicar" at bounding box center [471, 8] width 14 height 4
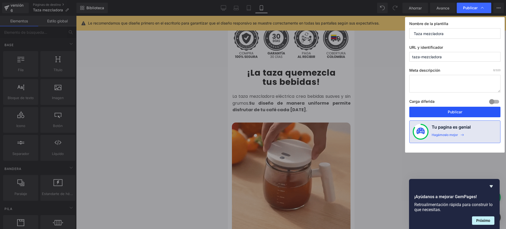
click at [454, 110] on font "Publicar" at bounding box center [454, 112] width 14 height 4
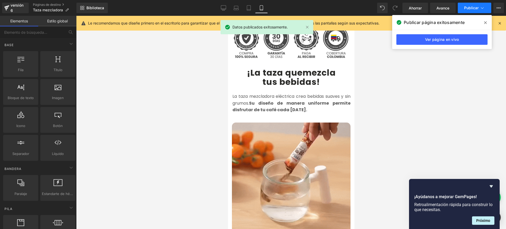
click at [482, 7] on icon at bounding box center [481, 7] width 5 height 5
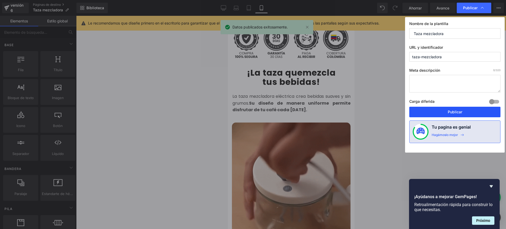
click at [458, 108] on button "Publicar" at bounding box center [454, 112] width 91 height 11
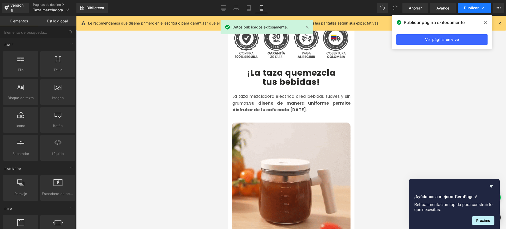
click at [485, 4] on button "Publicar" at bounding box center [473, 8] width 33 height 11
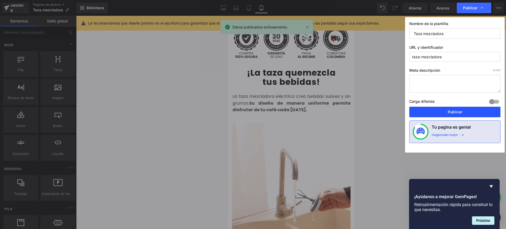
click at [438, 113] on button "Publicar" at bounding box center [454, 112] width 91 height 11
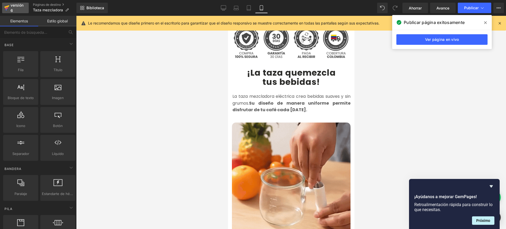
click at [7, 4] on icon at bounding box center [6, 7] width 5 height 13
